Goal: Check status: Check status

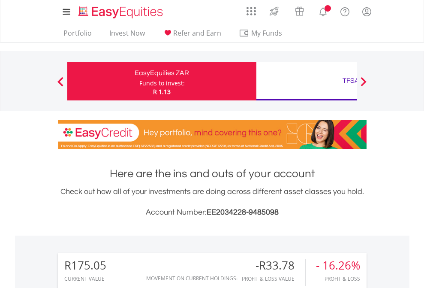
scroll to position [82, 135]
click at [139, 81] on div "Funds to invest:" at bounding box center [161, 83] width 45 height 9
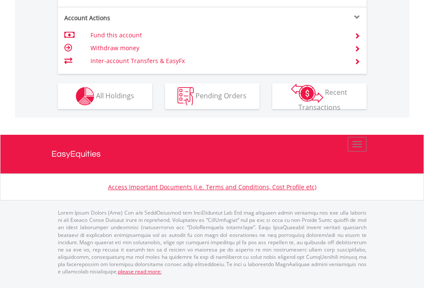
scroll to position [804, 0]
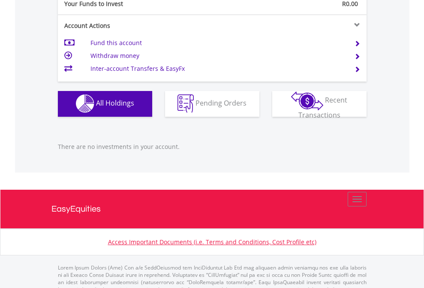
scroll to position [849, 0]
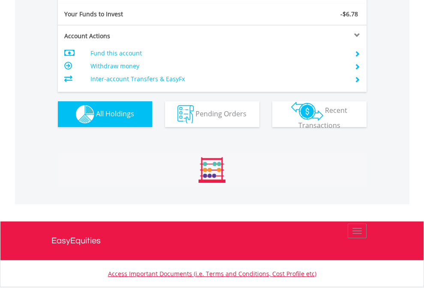
scroll to position [82, 135]
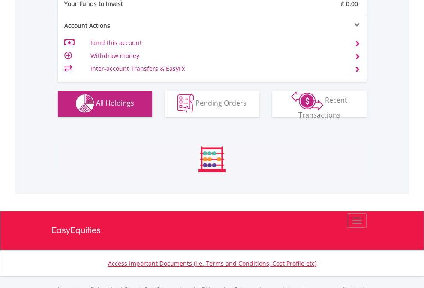
scroll to position [849, 0]
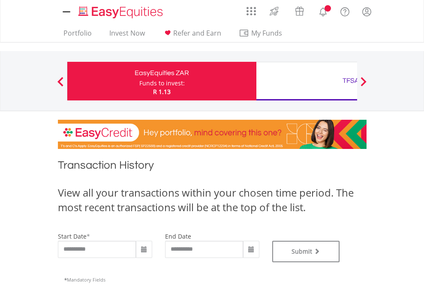
type input "**********"
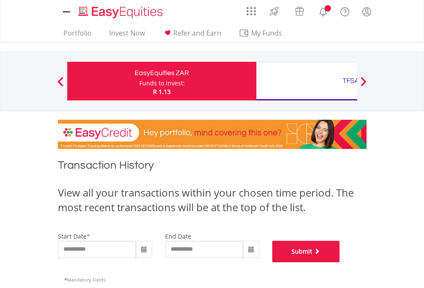
click at [340, 262] on button "Submit" at bounding box center [306, 250] width 68 height 21
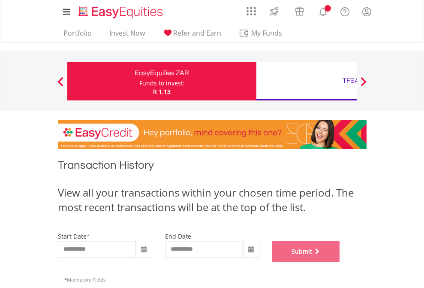
scroll to position [348, 0]
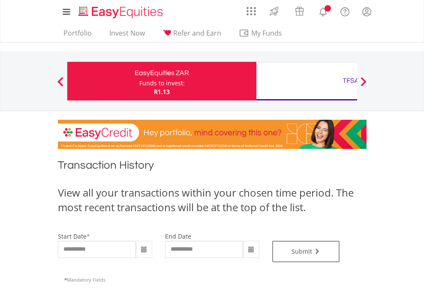
click at [306, 81] on div "TFSA" at bounding box center [350, 81] width 179 height 12
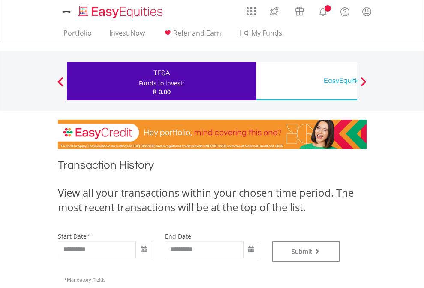
type input "**********"
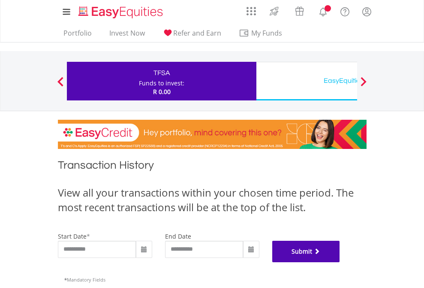
click at [340, 262] on button "Submit" at bounding box center [306, 250] width 68 height 21
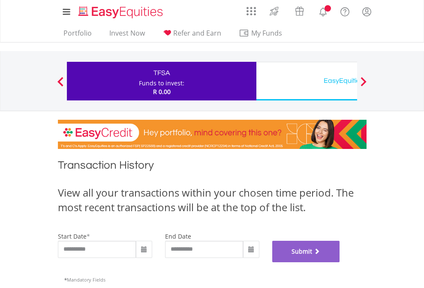
scroll to position [348, 0]
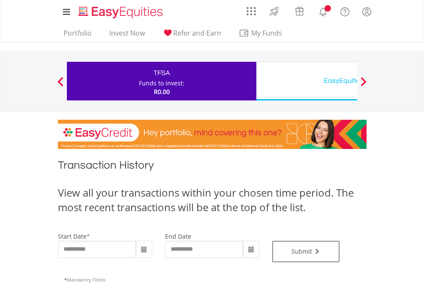
click at [306, 81] on div "EasyEquities USD" at bounding box center [350, 81] width 179 height 12
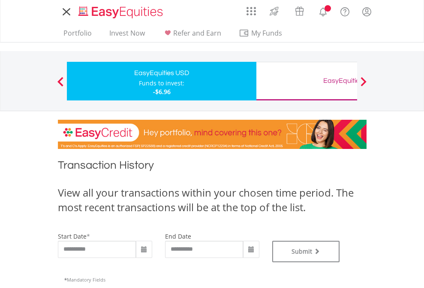
type input "**********"
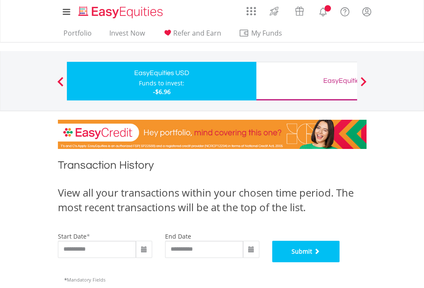
click at [340, 262] on button "Submit" at bounding box center [306, 250] width 68 height 21
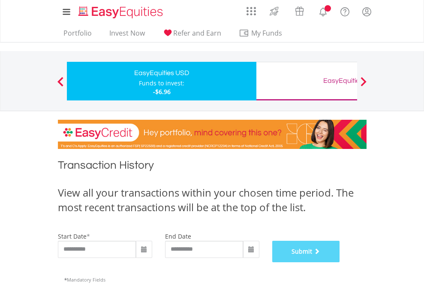
scroll to position [348, 0]
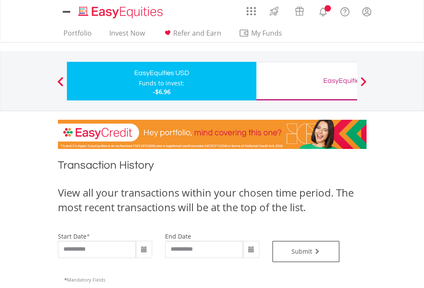
click at [306, 81] on div "EasyEquities GBP" at bounding box center [350, 81] width 179 height 12
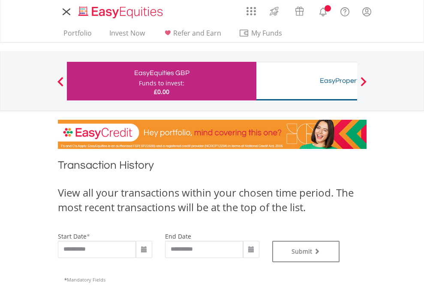
type input "**********"
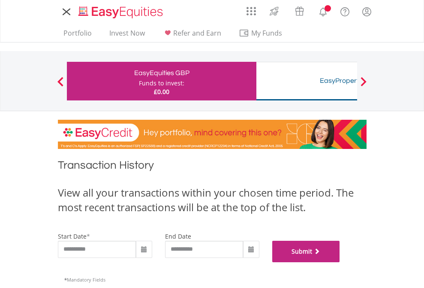
click at [340, 262] on button "Submit" at bounding box center [306, 250] width 68 height 21
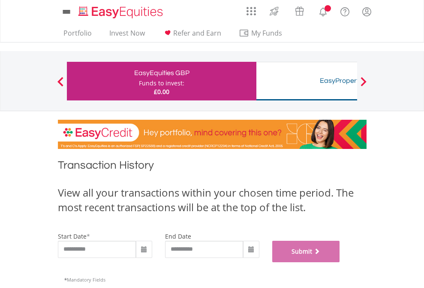
scroll to position [348, 0]
